Goal: Task Accomplishment & Management: Use online tool/utility

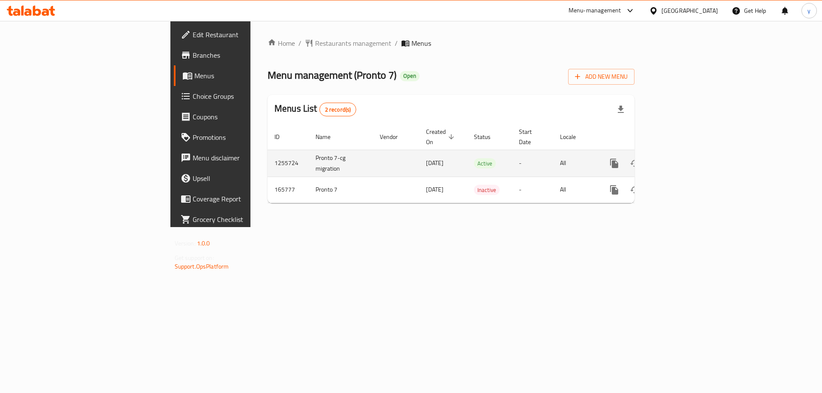
click at [681, 158] on icon "enhanced table" at bounding box center [676, 163] width 10 height 10
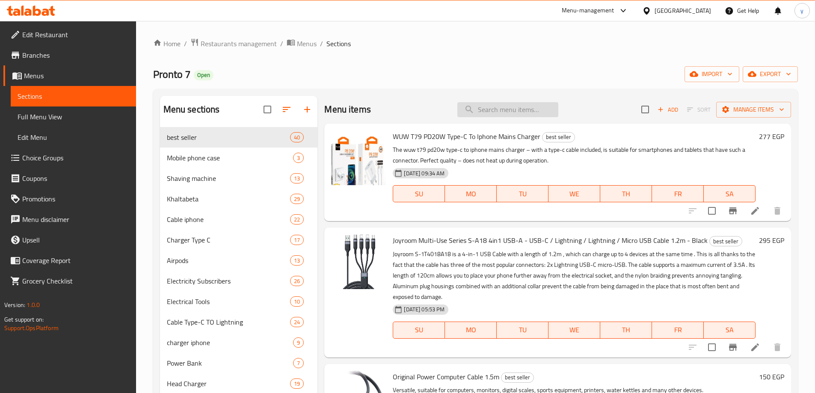
click at [529, 107] on input "search" at bounding box center [507, 109] width 101 height 15
paste input "Devia Foil Anti Crash For Mobile Phone"
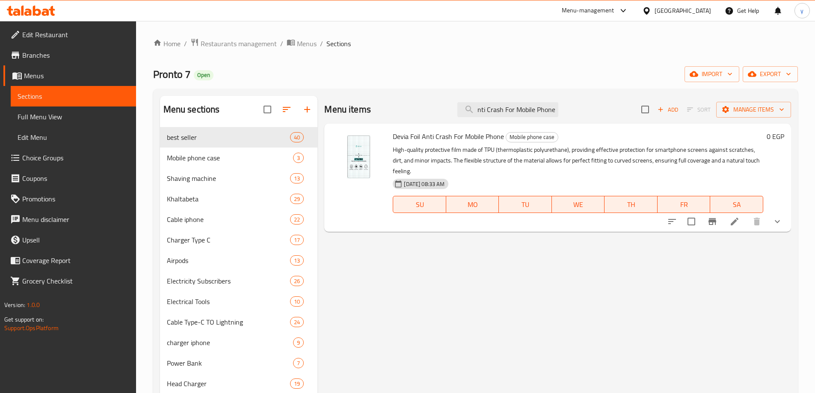
type input "Devia Foil Anti Crash For Mobile Phone"
click at [734, 220] on icon at bounding box center [735, 222] width 10 height 10
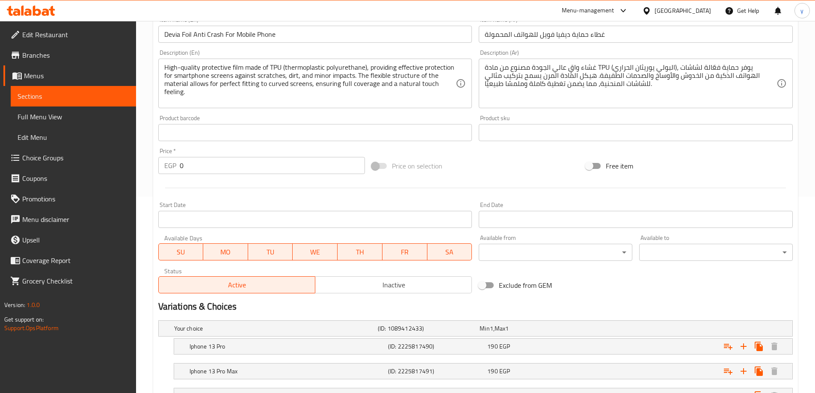
scroll to position [192, 0]
